Goal: Task Accomplishment & Management: Manage account settings

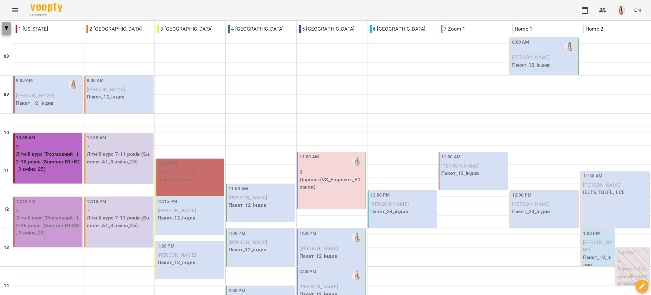
click at [4, 25] on button "button" at bounding box center [6, 28] width 9 height 13
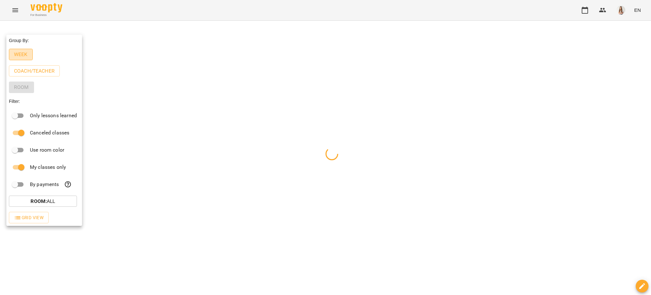
click at [19, 54] on p "Week" at bounding box center [21, 55] width 14 height 8
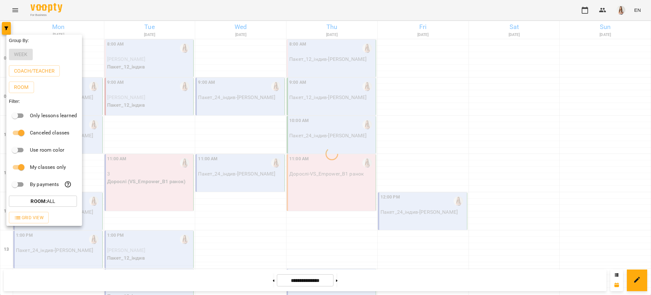
click at [160, 1] on div at bounding box center [325, 147] width 651 height 295
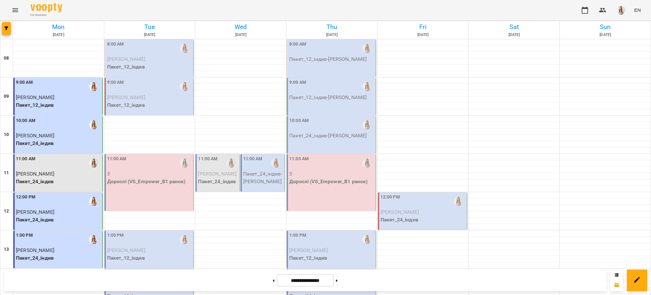
click at [110, 60] on span "[PERSON_NAME]" at bounding box center [126, 59] width 38 height 6
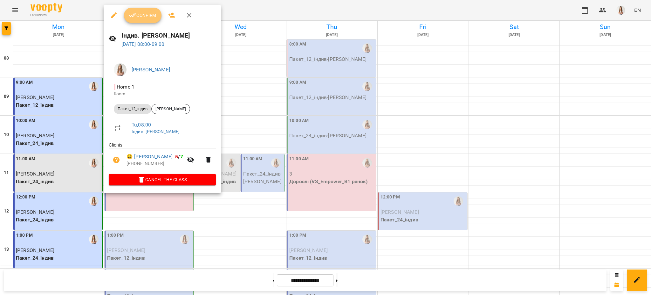
click at [137, 8] on button "Confirm" at bounding box center [143, 15] width 38 height 15
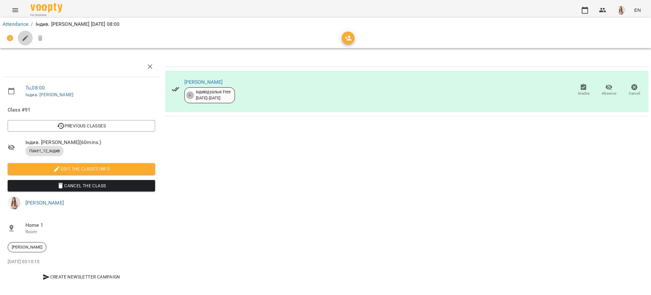
click at [22, 35] on icon "button" at bounding box center [26, 38] width 8 height 8
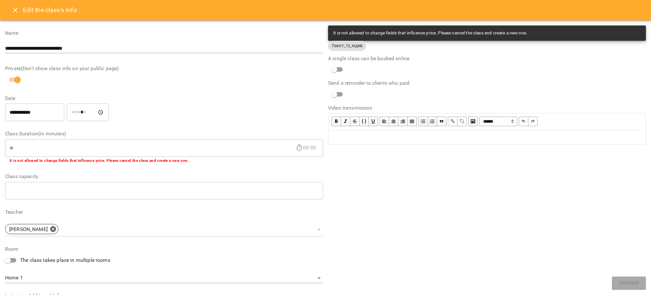
click at [335, 144] on div at bounding box center [487, 137] width 317 height 14
click at [333, 137] on div "Edit text" at bounding box center [487, 137] width 311 height 8
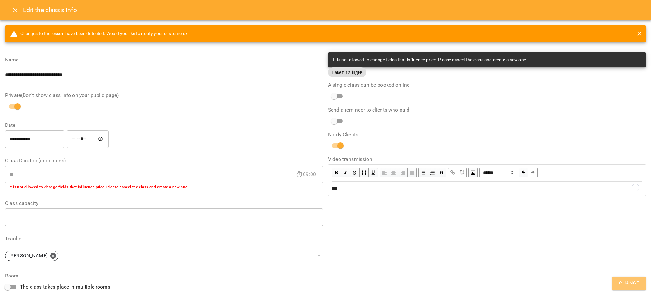
click at [627, 288] on button "Change" at bounding box center [629, 282] width 34 height 13
click at [627, 288] on div "**********" at bounding box center [487, 226] width 323 height 352
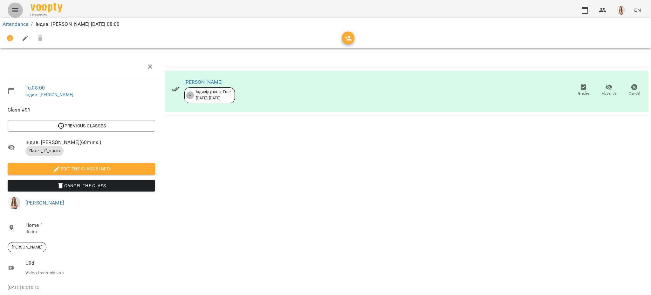
click at [13, 7] on icon "Menu" at bounding box center [15, 10] width 8 height 8
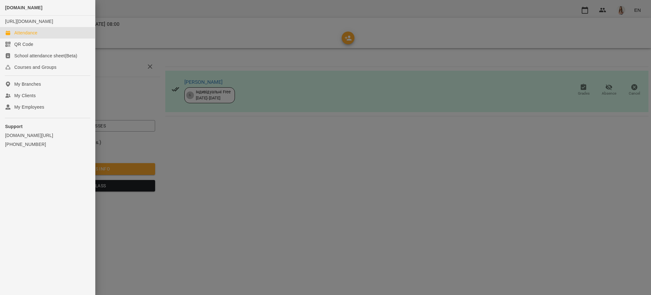
click at [21, 36] on div "Attendance" at bounding box center [25, 33] width 23 height 6
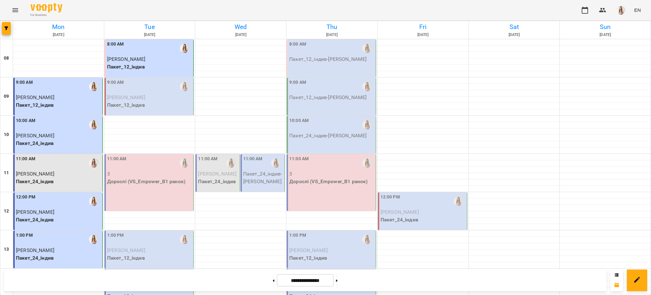
click at [147, 83] on div "9:00 AM" at bounding box center [149, 86] width 85 height 15
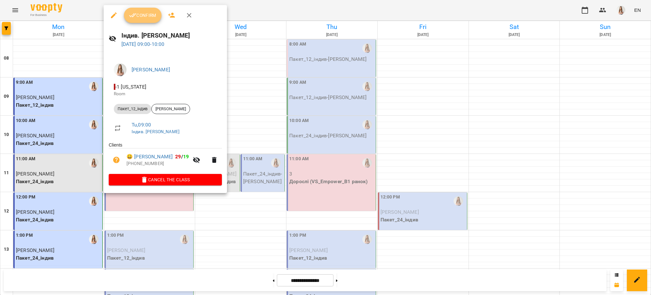
click at [142, 19] on button "Confirm" at bounding box center [143, 15] width 38 height 15
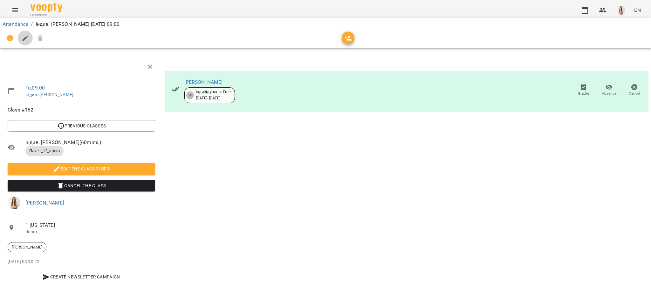
click at [23, 39] on icon "button" at bounding box center [26, 38] width 6 height 6
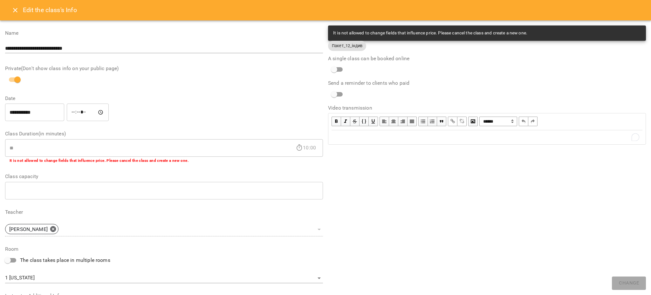
click at [361, 140] on div "To enrich screen reader interactions, please activate Accessibility in Grammarl…" at bounding box center [487, 137] width 311 height 8
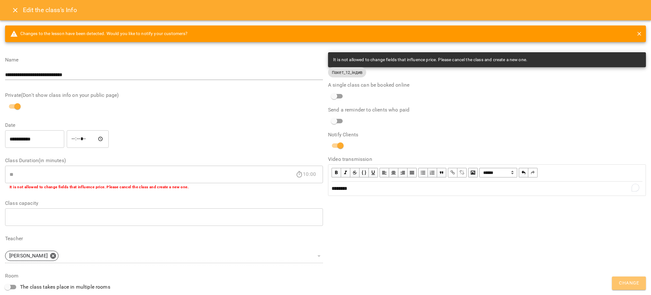
click at [631, 281] on span "Change" at bounding box center [629, 283] width 20 height 8
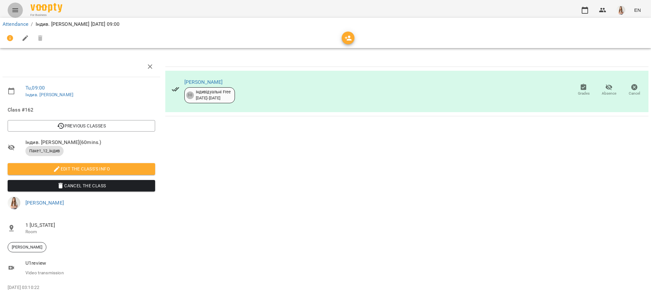
click at [10, 6] on button "Menu" at bounding box center [15, 10] width 15 height 15
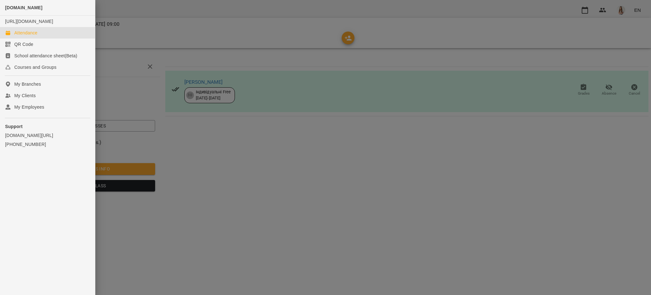
click at [22, 36] on div "Attendance" at bounding box center [25, 33] width 23 height 6
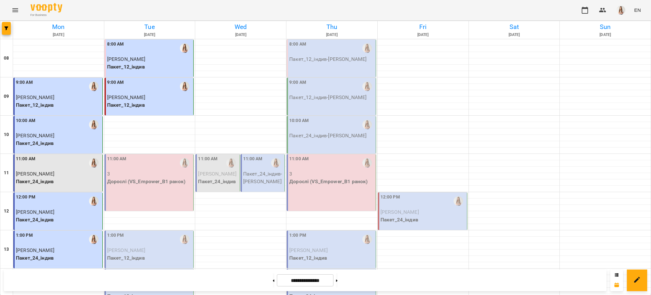
click at [150, 178] on p "Дорослі (VS_Empower_B1 ранок)" at bounding box center [149, 181] width 85 height 8
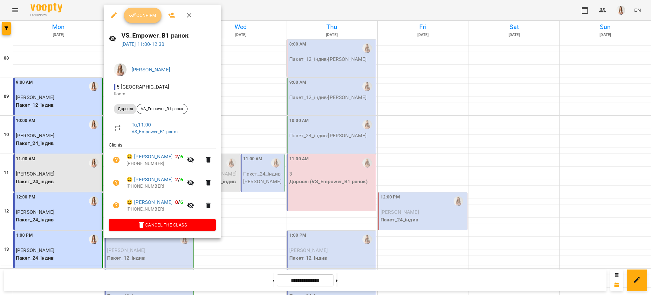
click at [134, 14] on icon "button" at bounding box center [133, 15] width 8 height 8
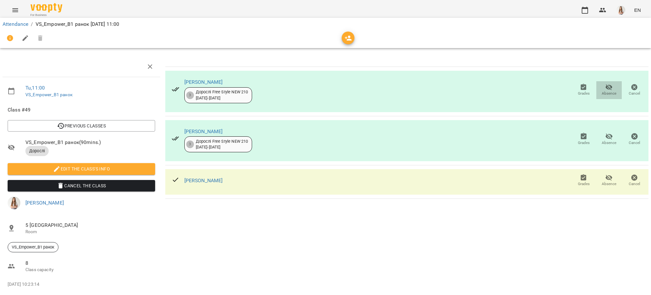
click at [606, 88] on icon "button" at bounding box center [609, 87] width 7 height 6
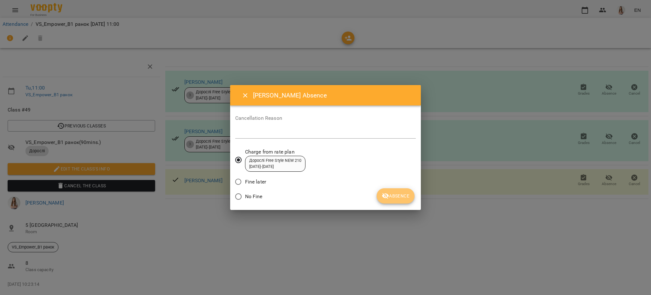
click at [392, 196] on span "Absence" at bounding box center [396, 196] width 28 height 8
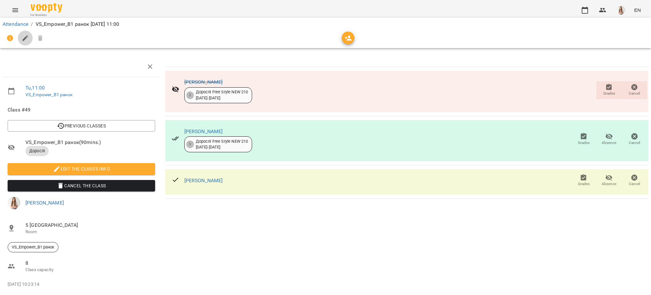
click at [21, 36] on button "button" at bounding box center [25, 38] width 15 height 15
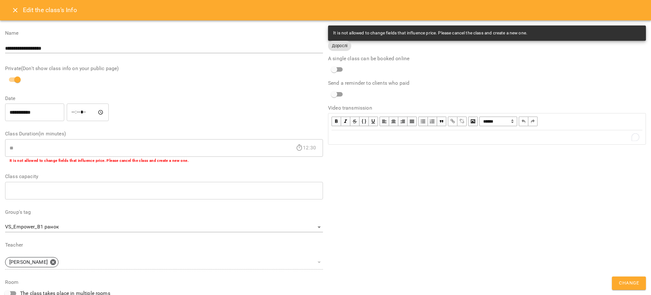
click at [392, 140] on div "To enrich screen reader interactions, please activate Accessibility in Grammarl…" at bounding box center [487, 137] width 311 height 8
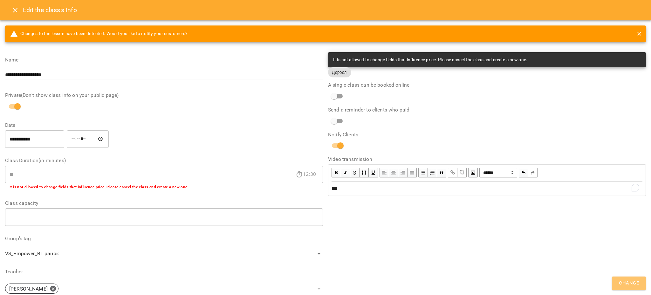
click at [640, 280] on button "Change" at bounding box center [629, 282] width 34 height 13
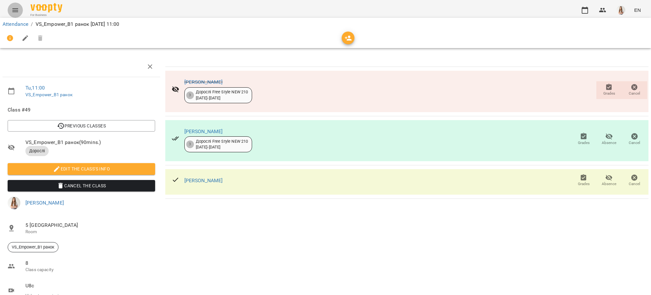
click at [17, 6] on button "Menu" at bounding box center [15, 10] width 15 height 15
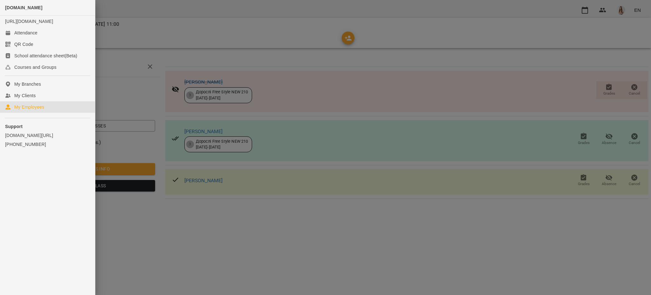
click at [30, 110] on div "My Employees" at bounding box center [29, 107] width 30 height 6
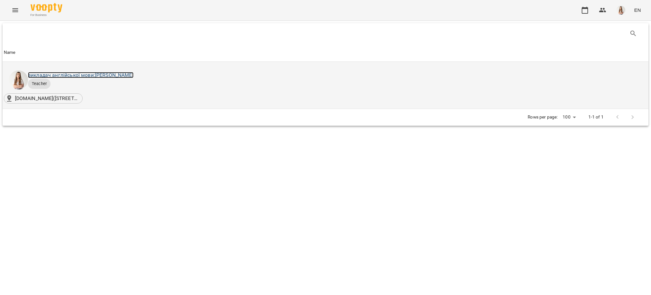
click at [101, 73] on link "викладач англійської мови: [PERSON_NAME]" at bounding box center [81, 75] width 106 height 6
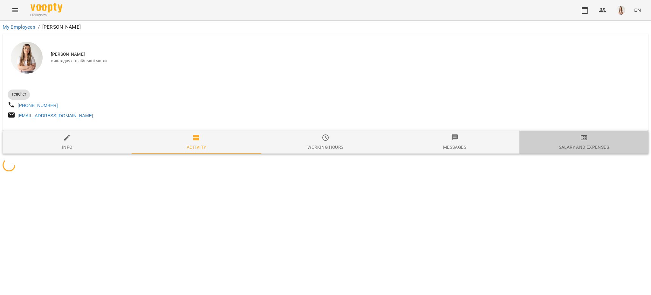
click at [591, 151] on div "Salary and Expenses" at bounding box center [584, 147] width 50 height 8
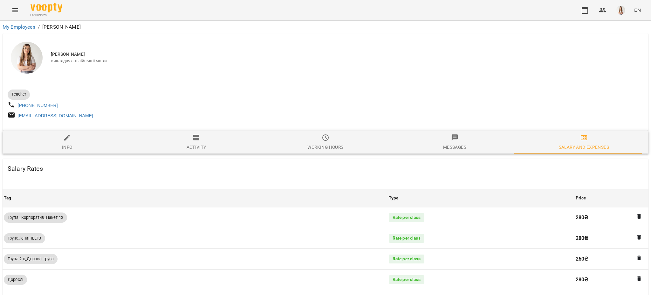
scroll to position [457, 0]
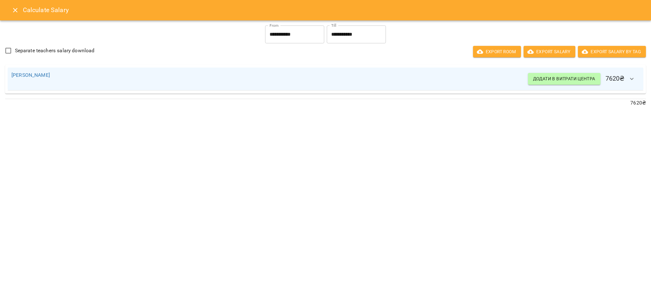
click at [14, 11] on icon "Close" at bounding box center [15, 10] width 4 height 4
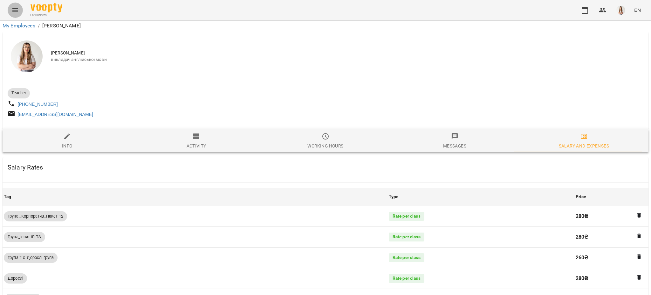
click at [14, 11] on icon "Menu" at bounding box center [15, 10] width 8 height 8
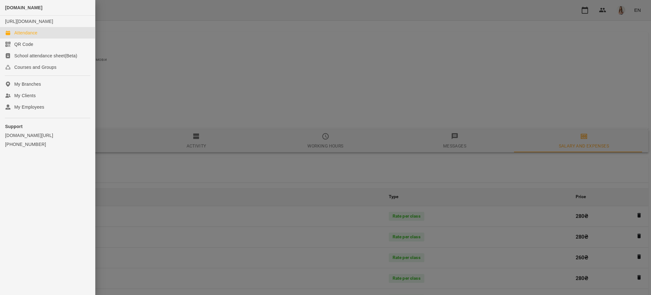
click at [24, 36] on div "Attendance" at bounding box center [25, 33] width 23 height 6
